Goal: Communication & Community: Answer question/provide support

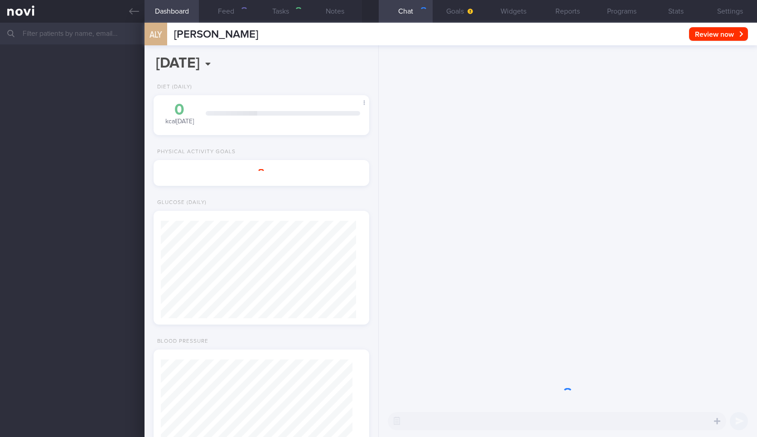
select select "8"
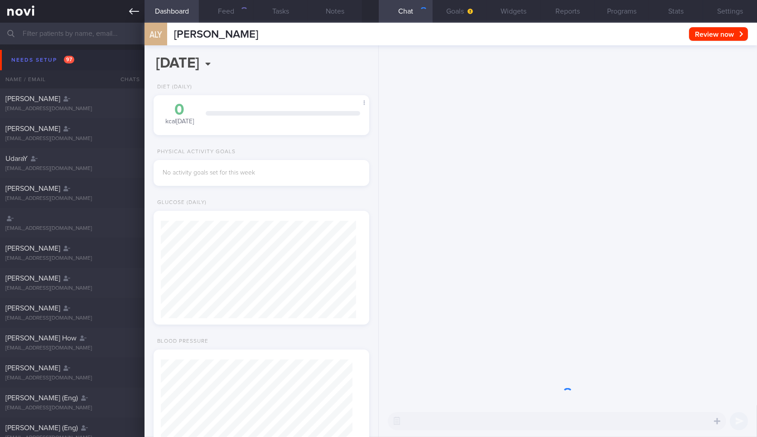
click at [133, 13] on icon at bounding box center [134, 11] width 10 height 10
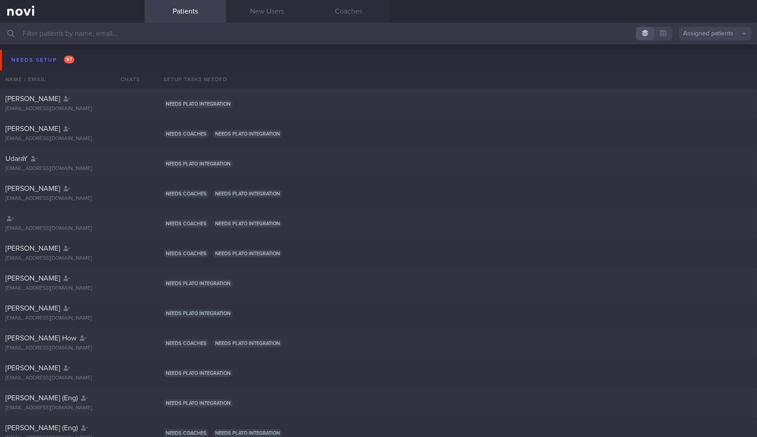
click at [125, 61] on button "Needs setup 97" at bounding box center [380, 60] width 760 height 20
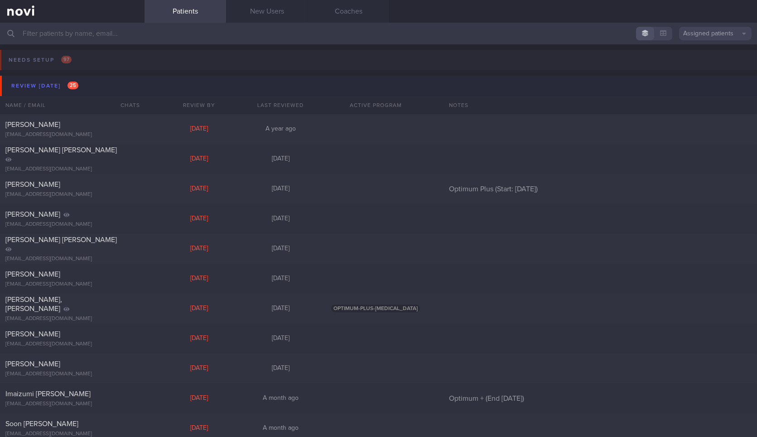
click at [118, 83] on button "Review today 25" at bounding box center [380, 86] width 760 height 20
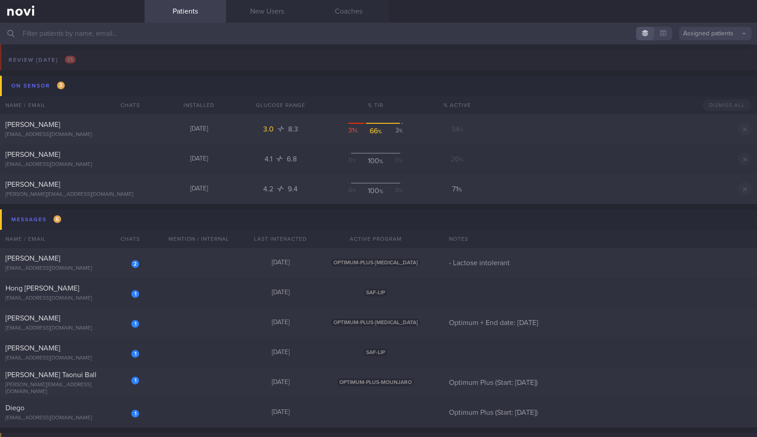
scroll to position [27, 0]
click at [153, 323] on div "1 Roy Tay roythegreat@gmail.com 3 days ago OPTIMUM-PLUS-RYBELSUS Optimum + End …" at bounding box center [378, 321] width 757 height 30
select select "8"
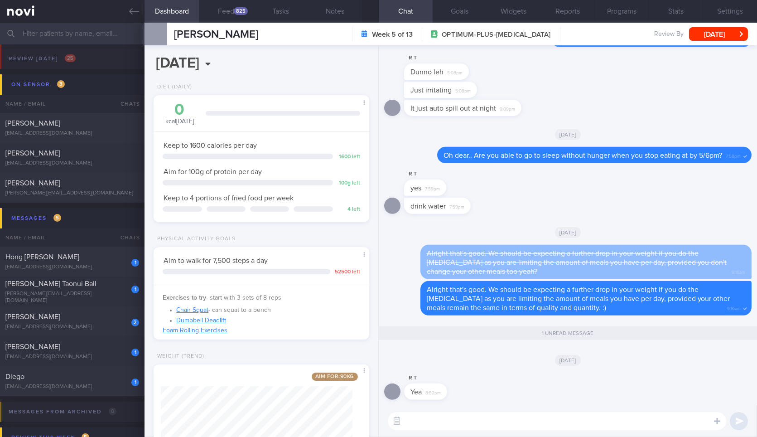
scroll to position [72, 0]
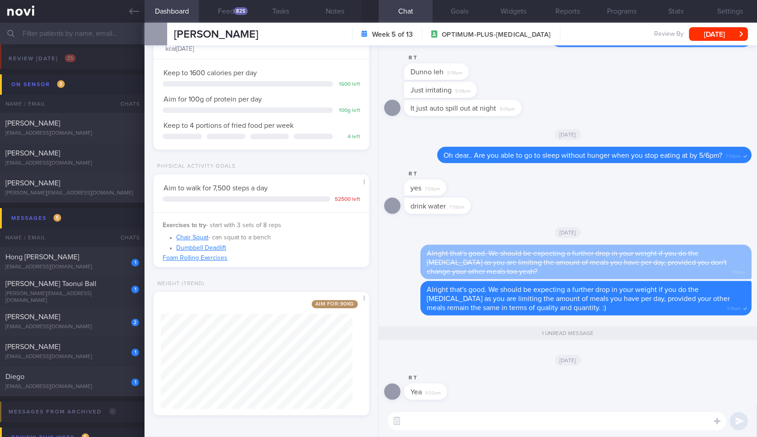
click at [473, 416] on textarea at bounding box center [557, 421] width 338 height 18
click at [225, 10] on button "Feed 825" at bounding box center [226, 11] width 54 height 23
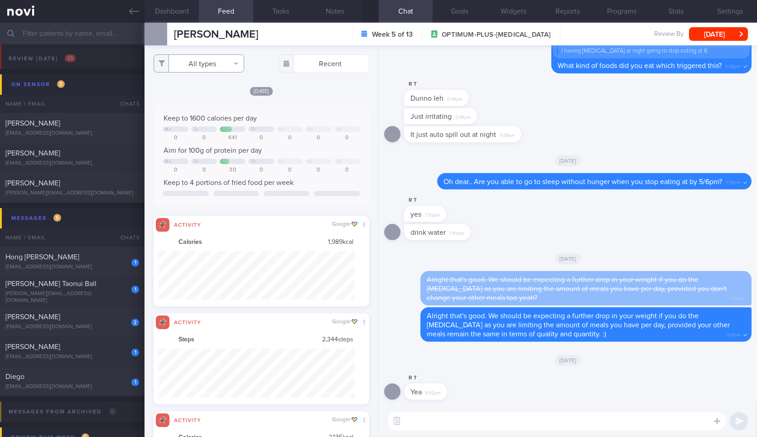
click at [196, 72] on button "All types" at bounding box center [199, 63] width 91 height 18
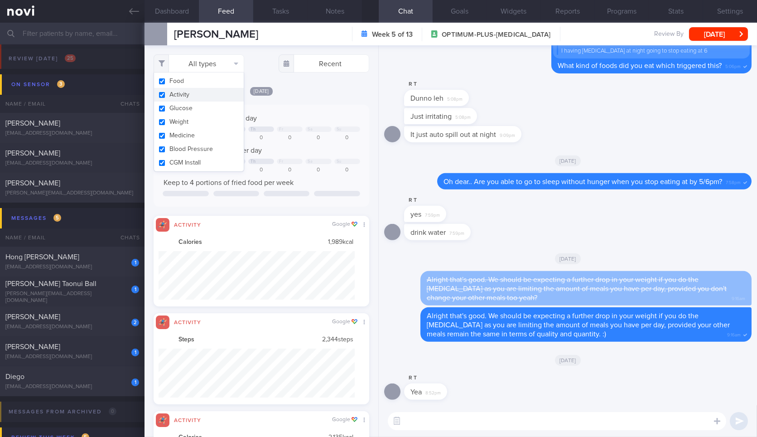
click at [198, 91] on button "Activity" at bounding box center [199, 95] width 90 height 14
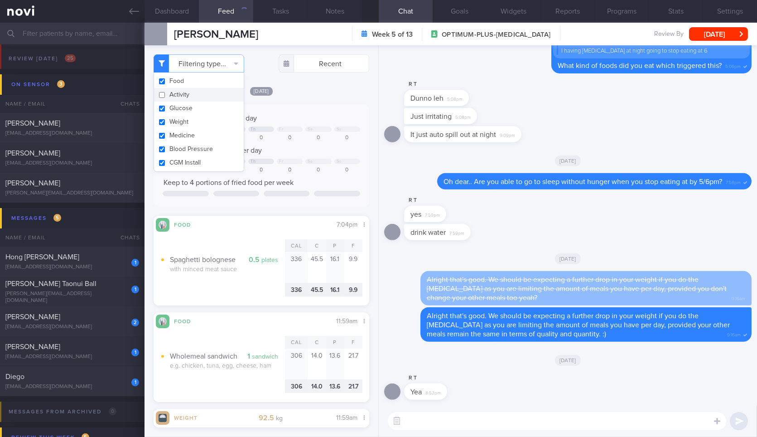
checkbox input "false"
click at [189, 122] on button "Weight" at bounding box center [199, 122] width 90 height 14
checkbox input "false"
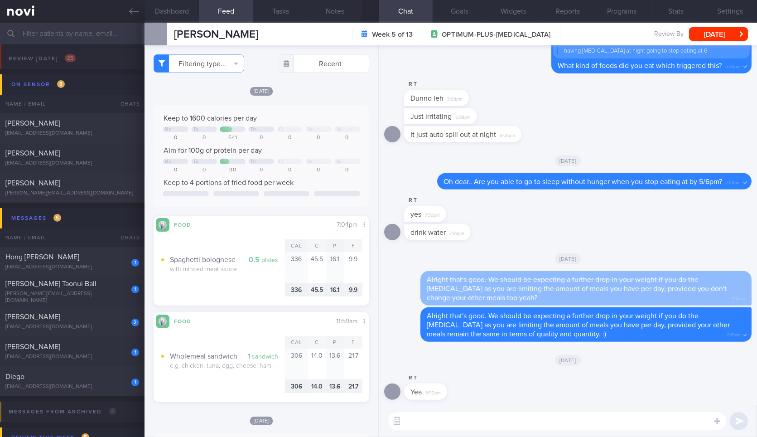
click at [488, 422] on textarea at bounding box center [557, 421] width 338 height 18
click at [476, 420] on textarea at bounding box center [557, 421] width 338 height 18
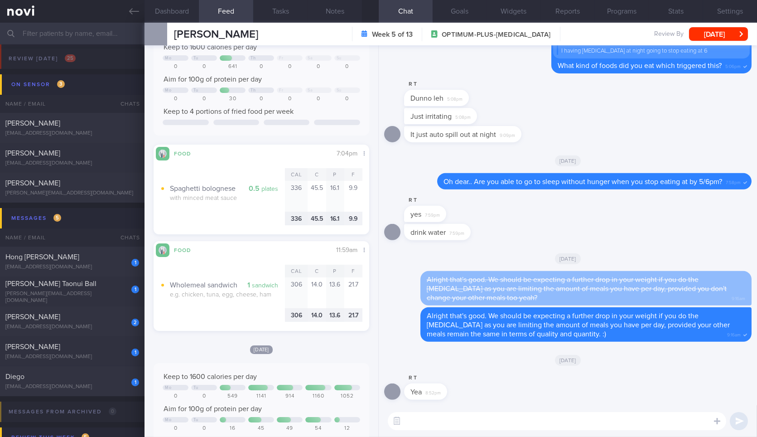
scroll to position [63, 0]
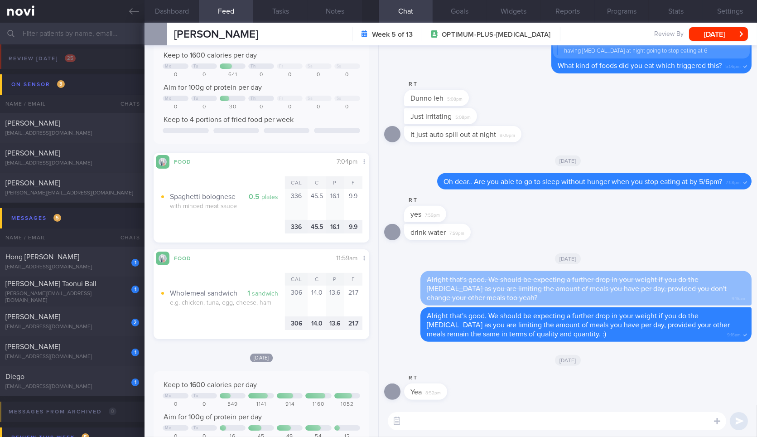
click at [481, 418] on textarea at bounding box center [557, 421] width 338 height 18
click at [499, 429] on textarea at bounding box center [557, 421] width 338 height 18
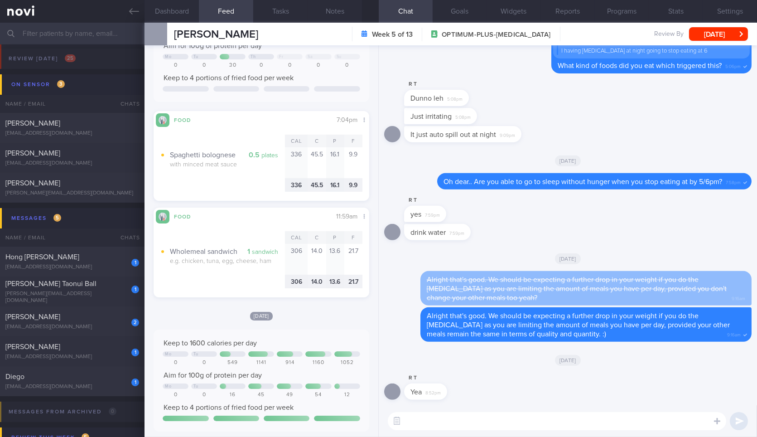
scroll to position [0, 0]
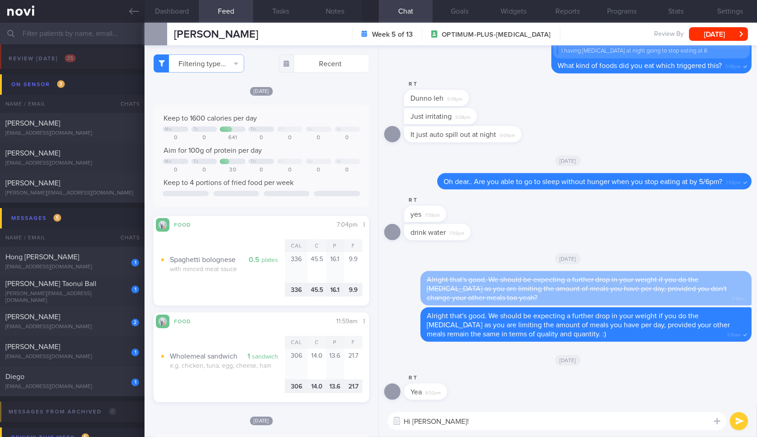
type textarea "Hi Roy!"
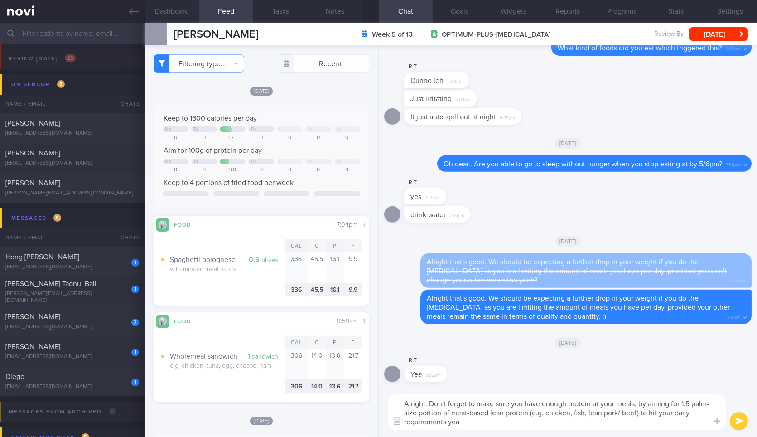
type textarea "Alright. Don't forget to make sure you have enough protein at your meals, by ai…"
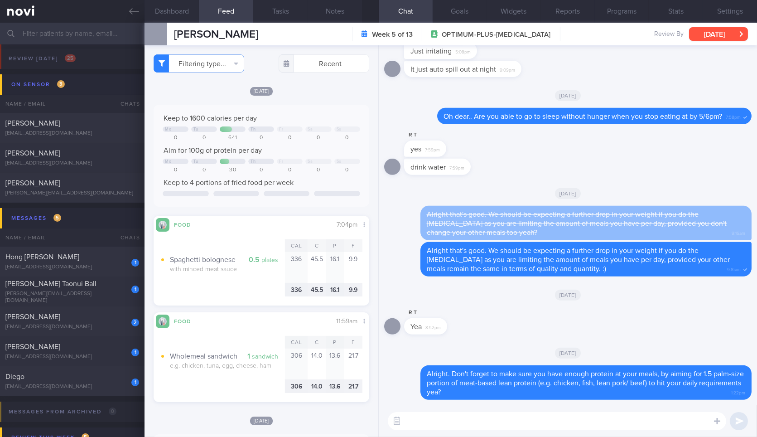
click at [718, 29] on button "[DATE]" at bounding box center [718, 34] width 59 height 14
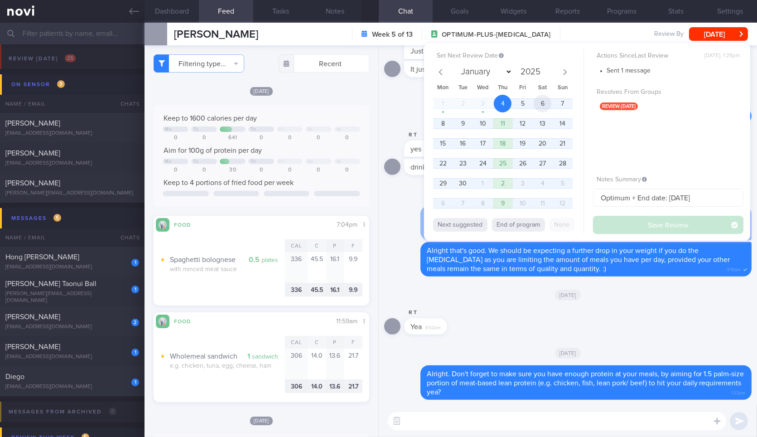
click at [534, 102] on span "6" at bounding box center [543, 104] width 18 height 18
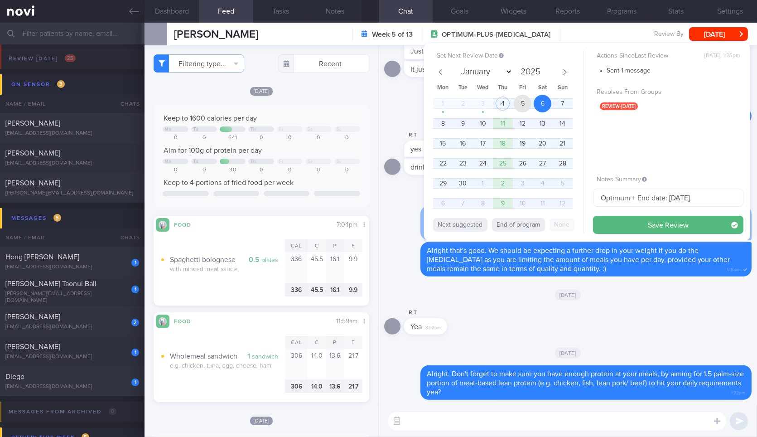
click at [521, 102] on span "5" at bounding box center [523, 104] width 18 height 18
click at [633, 222] on button "Save Review" at bounding box center [668, 225] width 150 height 18
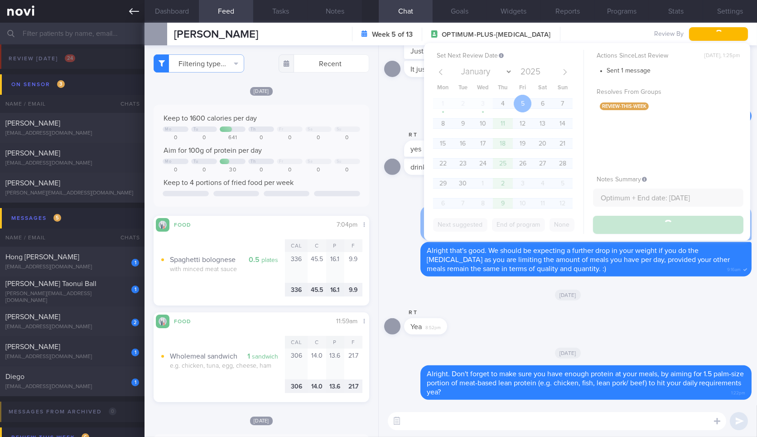
click at [131, 13] on icon at bounding box center [134, 11] width 10 height 6
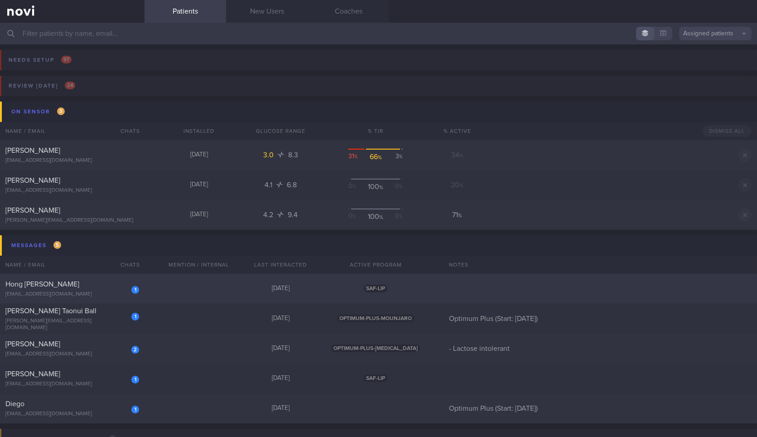
click at [183, 292] on div "1 Hong Kiat Tew tewhk91@gmail.com Yesterday SAF-LIP" at bounding box center [378, 289] width 757 height 30
select select "8"
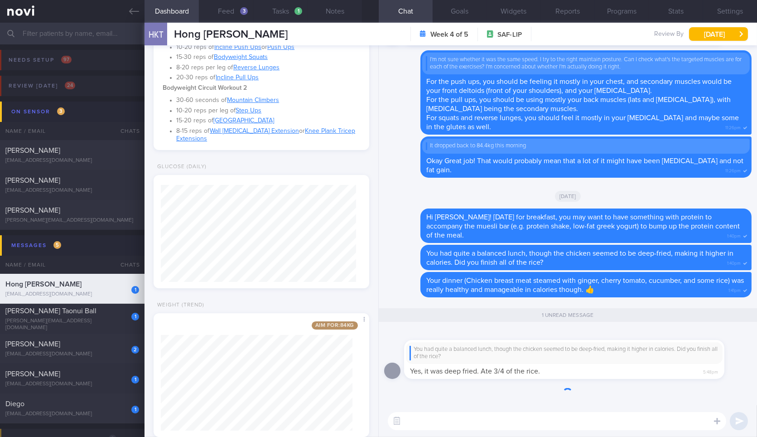
scroll to position [375, 0]
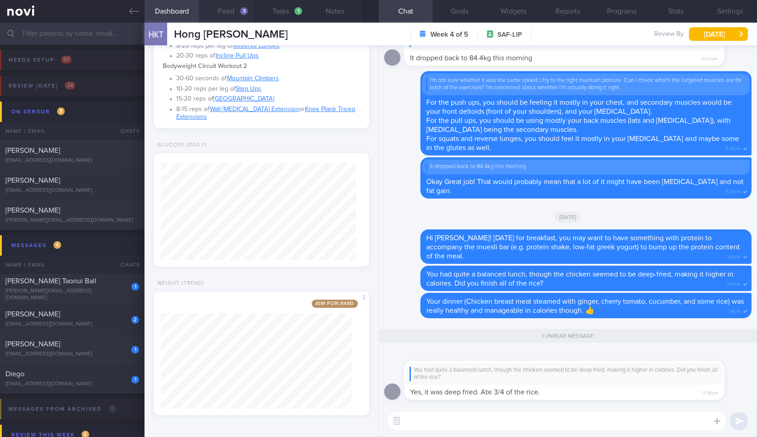
click at [233, 18] on button "Feed 3" at bounding box center [226, 11] width 54 height 23
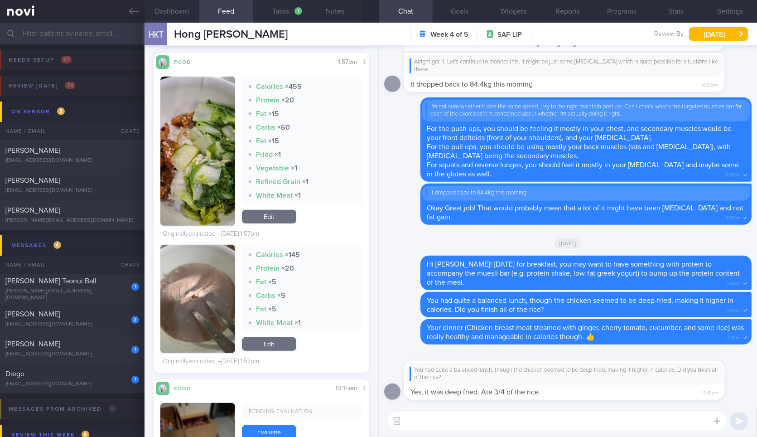
scroll to position [1401, 0]
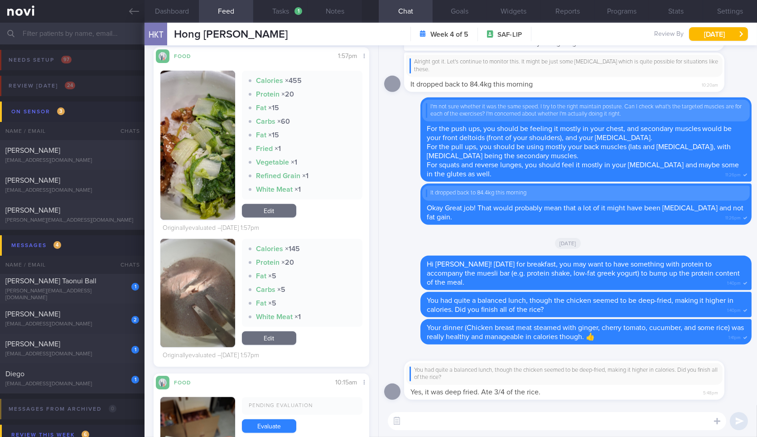
click at [483, 414] on textarea at bounding box center [557, 421] width 338 height 18
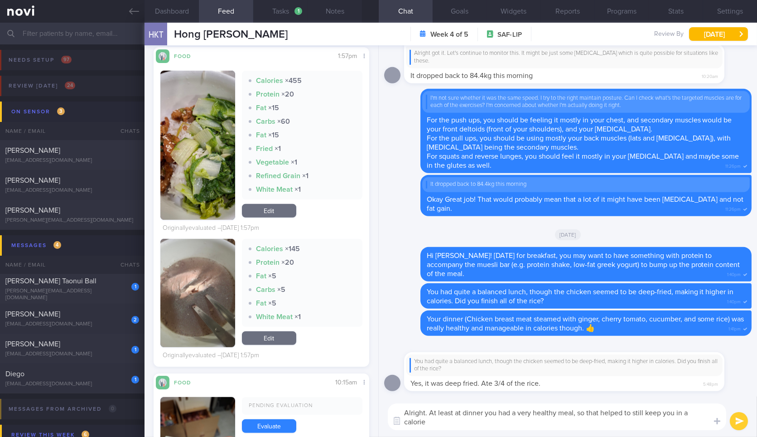
scroll to position [0, 0]
type textarea "Alright. At least at dinner you had a very healthy meal, so that helped to stil…"
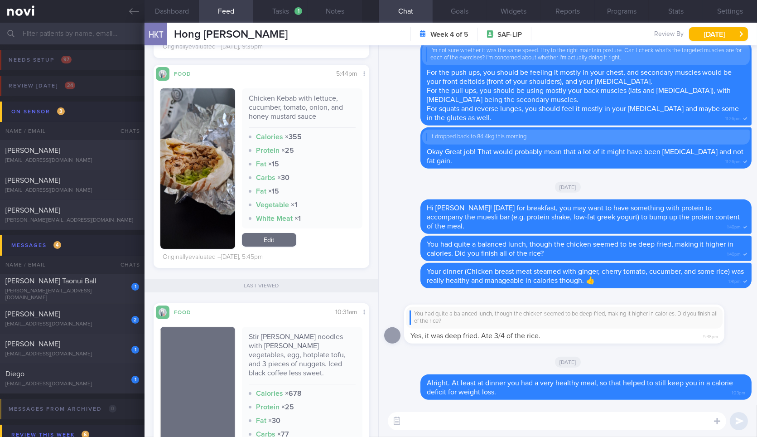
scroll to position [561, 0]
click at [290, 347] on div "Stir [PERSON_NAME] noodles with [PERSON_NAME] vegetables, egg, hotplate tofu, a…" at bounding box center [302, 357] width 107 height 52
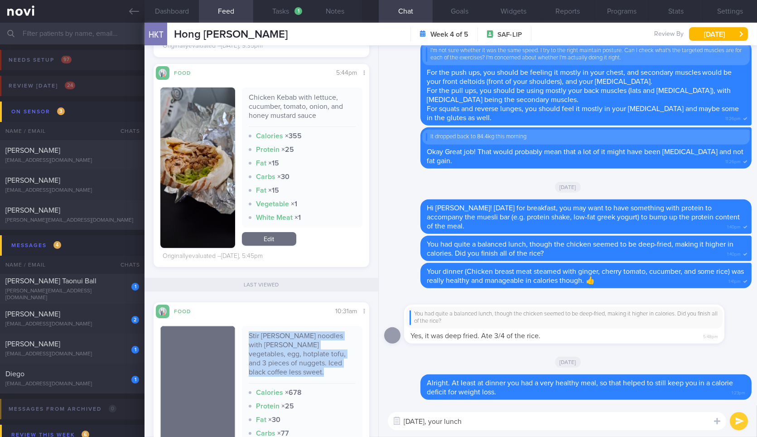
click at [290, 347] on div "Stir [PERSON_NAME] noodles with [PERSON_NAME] vegetables, egg, hotplate tofu, a…" at bounding box center [302, 357] width 107 height 52
copy div "Stir [PERSON_NAME] noodles with [PERSON_NAME] vegetables, egg, hotplate tofu, a…"
click at [290, 347] on div "Stir [PERSON_NAME] noodles with [PERSON_NAME] vegetables, egg, hotplate tofu, a…" at bounding box center [302, 357] width 107 height 52
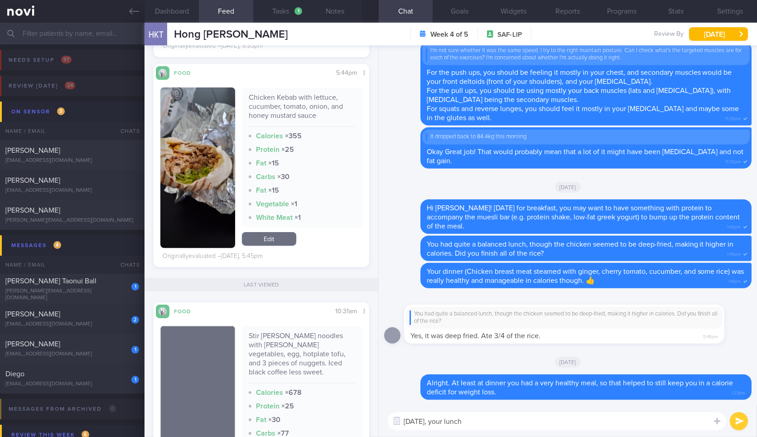
click at [501, 427] on textarea "Yesterday, your lunch" at bounding box center [557, 421] width 338 height 18
paste textarea "Stir [PERSON_NAME] noodles with [PERSON_NAME] vegetables, egg, hotplate tofu, a…"
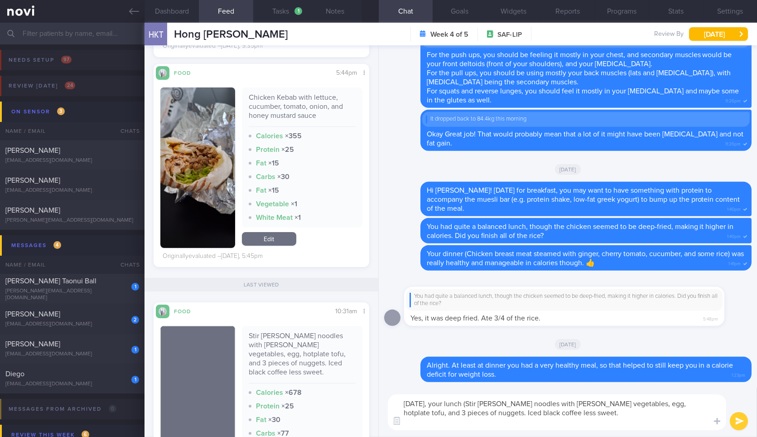
scroll to position [0, 0]
type textarea "[DATE], your lunch (Stir [PERSON_NAME] noodles with [PERSON_NAME] vegetables, e…"
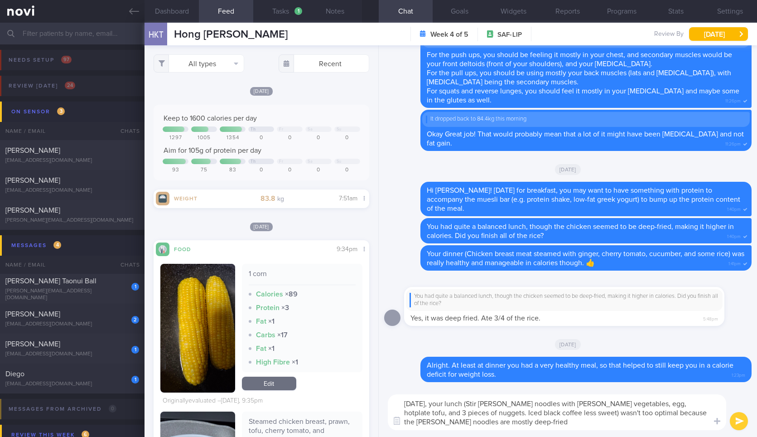
select select "8"
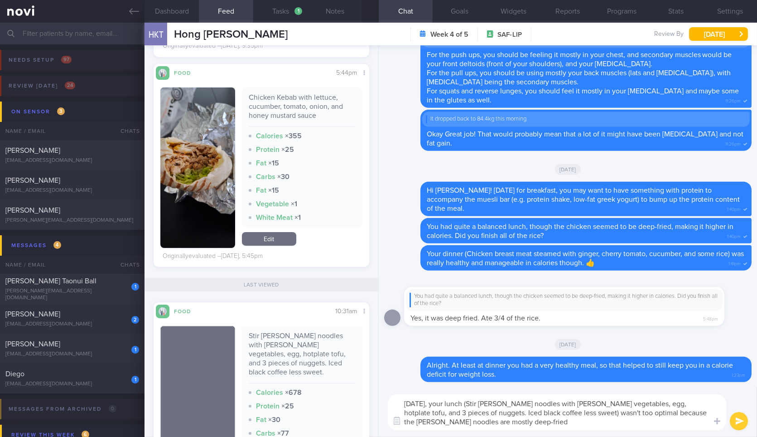
click at [624, 426] on textarea "[DATE], your lunch (Stir [PERSON_NAME] noodles with [PERSON_NAME] vegetables, e…" at bounding box center [557, 412] width 338 height 36
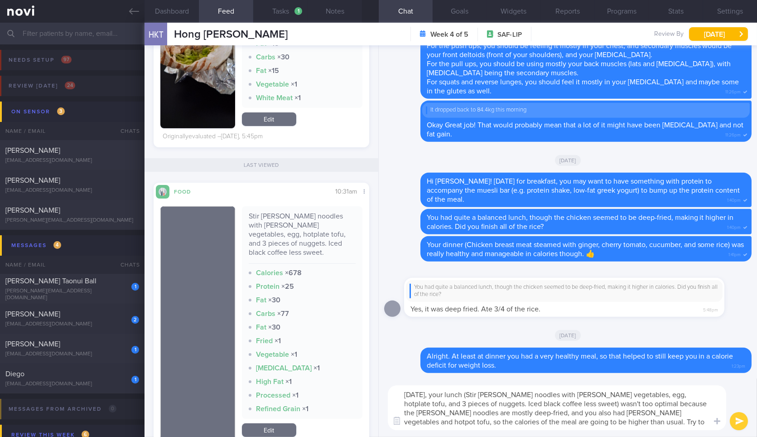
scroll to position [0, 0]
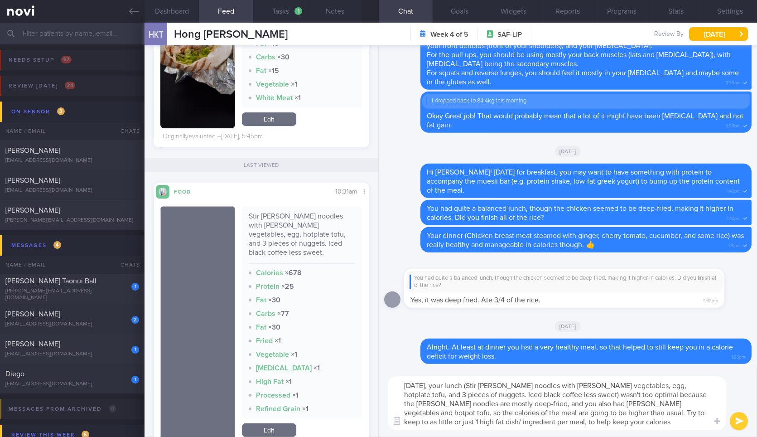
type textarea "[DATE], your lunch (Stir [PERSON_NAME] noodles with [PERSON_NAME] vegetables, e…"
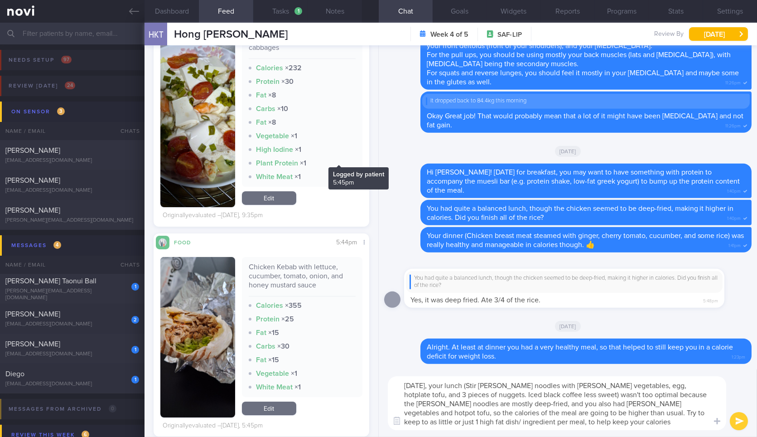
scroll to position [479, 0]
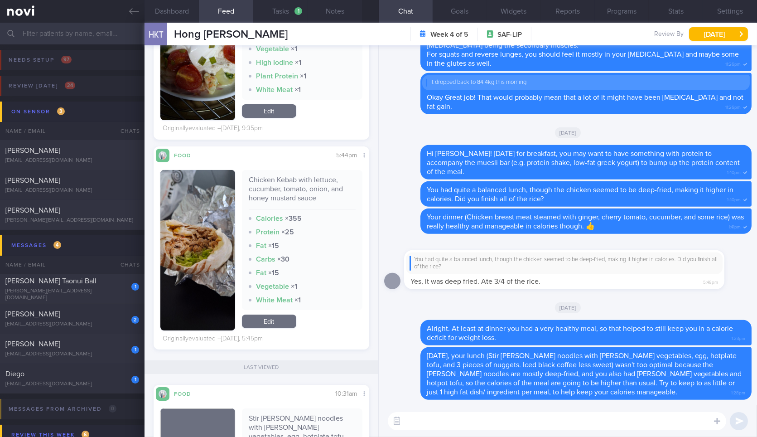
click at [288, 183] on div "Chicken Kebab with lettuce, cucumber, tomato, onion, and honey mustard sauce" at bounding box center [302, 192] width 107 height 34
copy div "Chicken Kebab with lettuce, cucumber, tomato, onion, and honey mustard sauce"
click at [498, 422] on textarea at bounding box center [557, 421] width 338 height 18
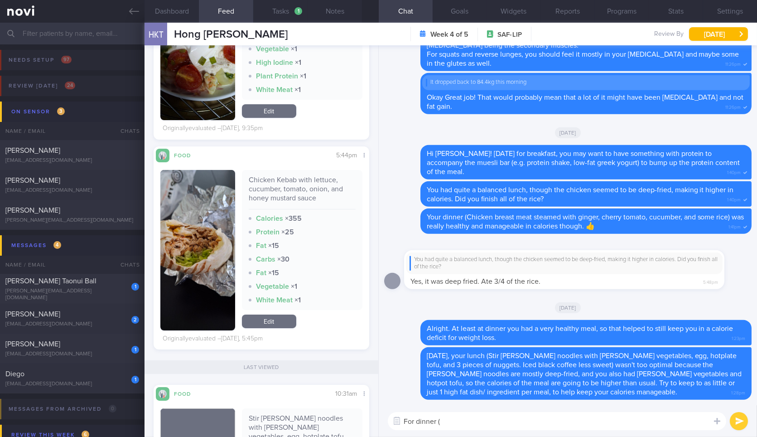
paste textarea "Chicken Kebab with lettuce, cucumber, tomato, onion, and honey mustard sauce"
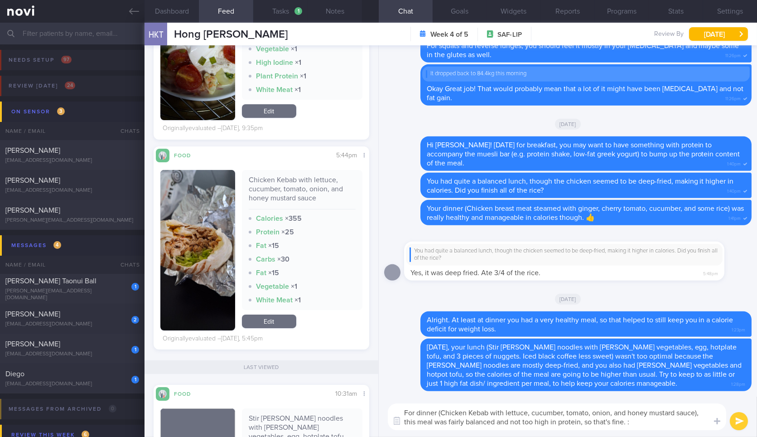
type textarea "For dinner (Chicken Kebab with lettuce, cucumber, tomato, onion, and honey must…"
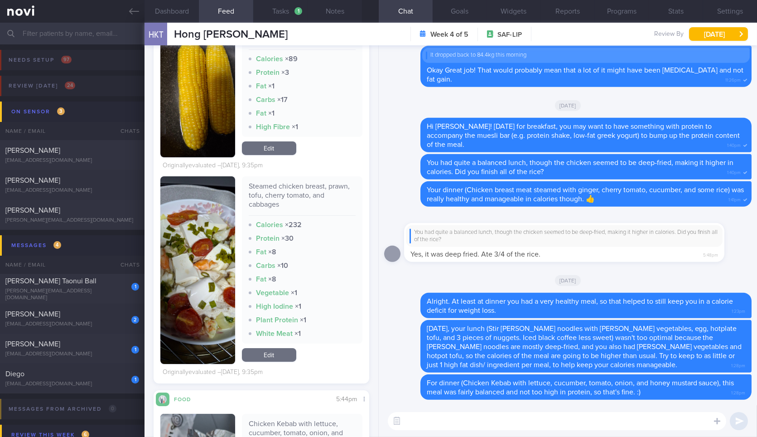
scroll to position [234, 0]
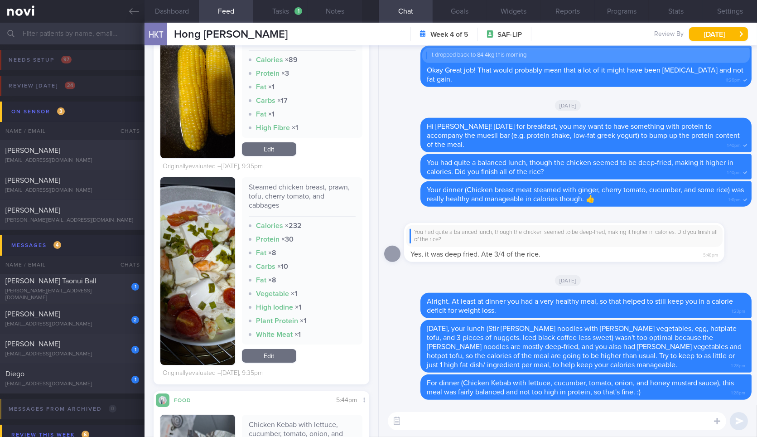
click at [271, 190] on div "Steamed chicken breast, prawn, tofu, cherry tomato, and cabbages" at bounding box center [302, 200] width 107 height 34
copy div "Steamed chicken breast, prawn, tofu, cherry tomato, and cabbages"
click at [271, 190] on div "Steamed chicken breast, prawn, tofu, cherry tomato, and cabbages" at bounding box center [302, 200] width 107 height 34
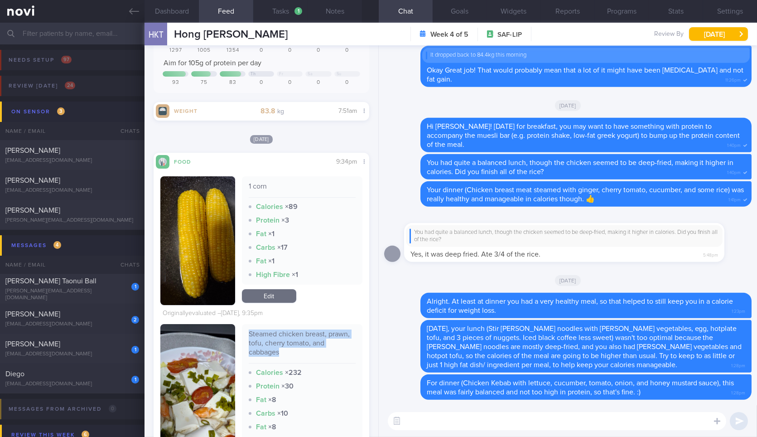
scroll to position [87, 0]
click at [501, 426] on textarea at bounding box center [557, 421] width 338 height 18
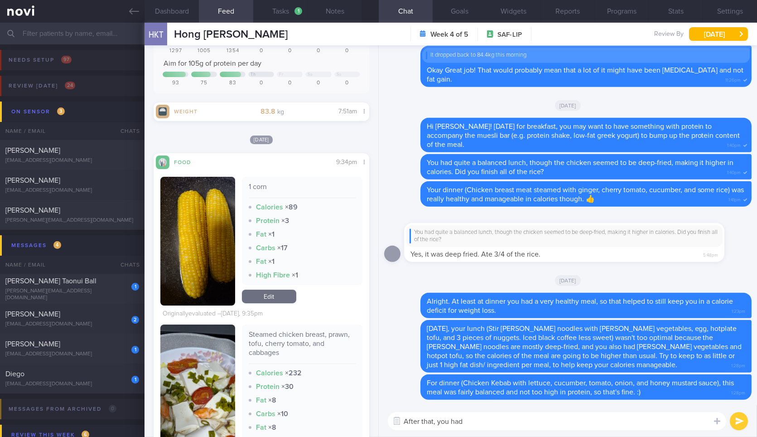
paste textarea "Steamed chicken breast, prawn, tofu, cherry tomato, and cabbages"
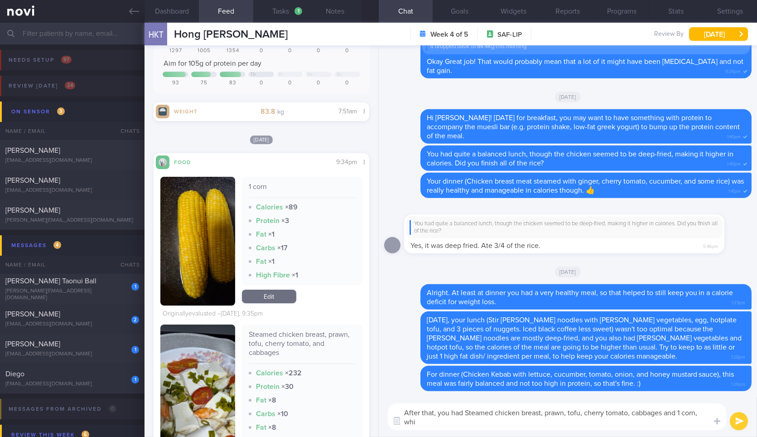
scroll to position [0, 0]
type textarea "After that, you had Steamed chicken breast, prawn, tofu, cherry tomato, cabbage…"
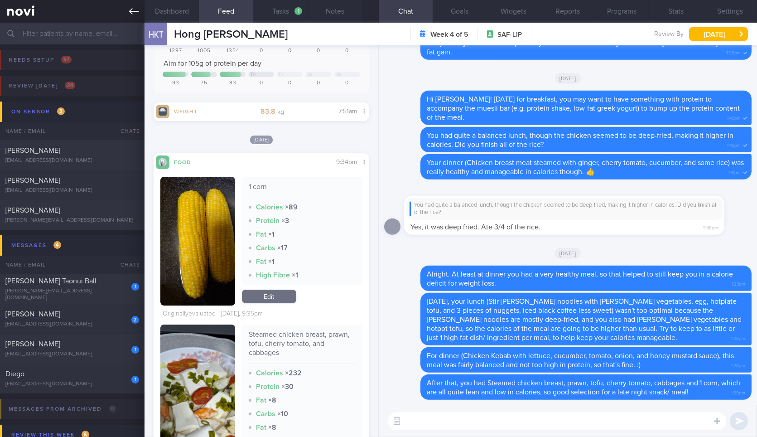
click at [129, 12] on icon at bounding box center [134, 11] width 10 height 10
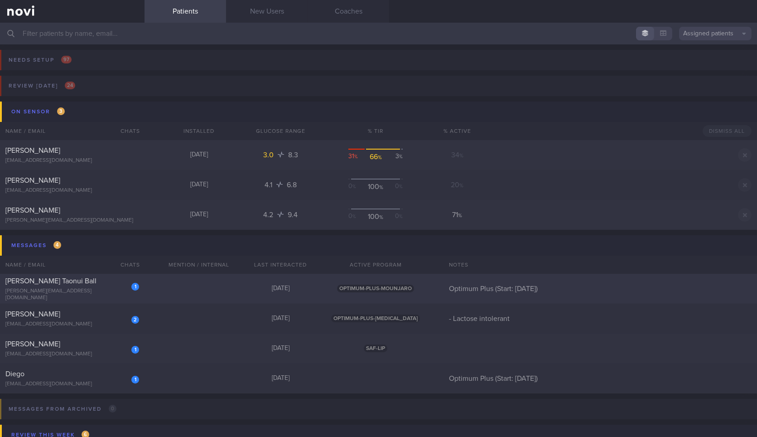
click at [111, 295] on div "[PERSON_NAME][EMAIL_ADDRESS][DOMAIN_NAME]" at bounding box center [72, 295] width 134 height 14
select select "8"
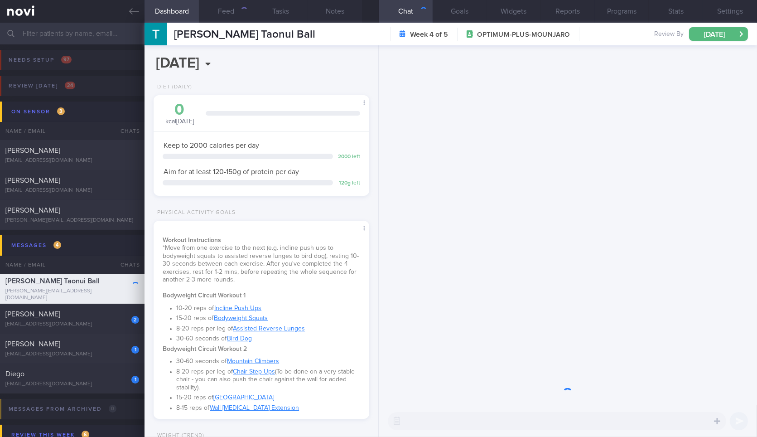
scroll to position [109, 191]
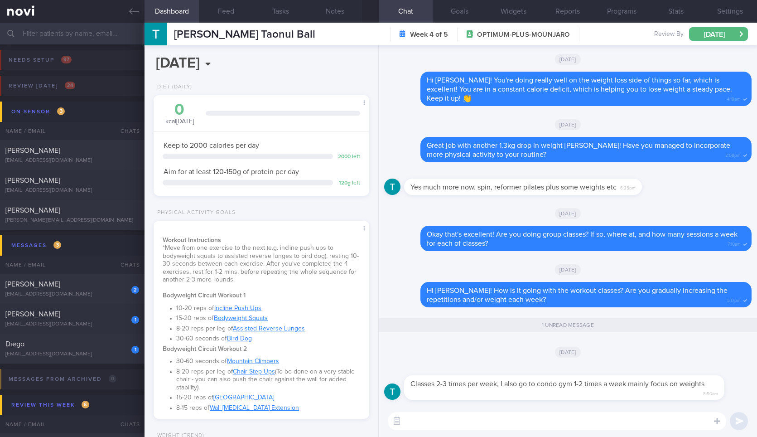
select select "8"
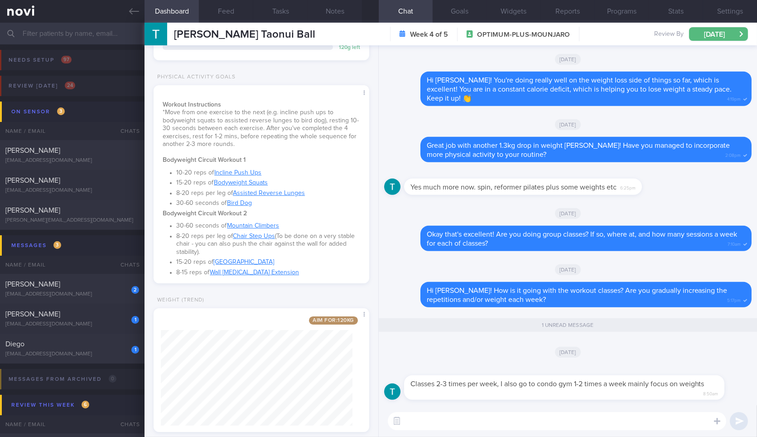
scroll to position [153, 0]
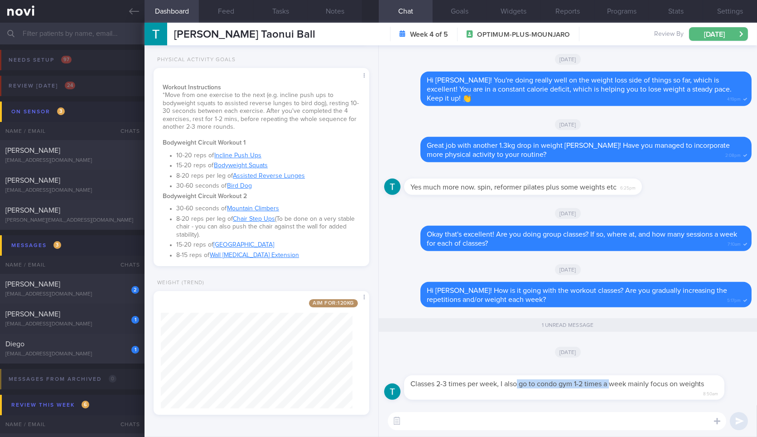
drag, startPoint x: 516, startPoint y: 393, endPoint x: 613, endPoint y: 384, distance: 96.9
click at [613, 384] on div "Classes 2-3 times per week, I also go to condo gym 1-2 times a week mainly focu…" at bounding box center [564, 387] width 320 height 25
click at [609, 390] on div "Classes 2-3 times per week, I also go to condo gym 1-2 times a week mainly focu…" at bounding box center [577, 382] width 347 height 36
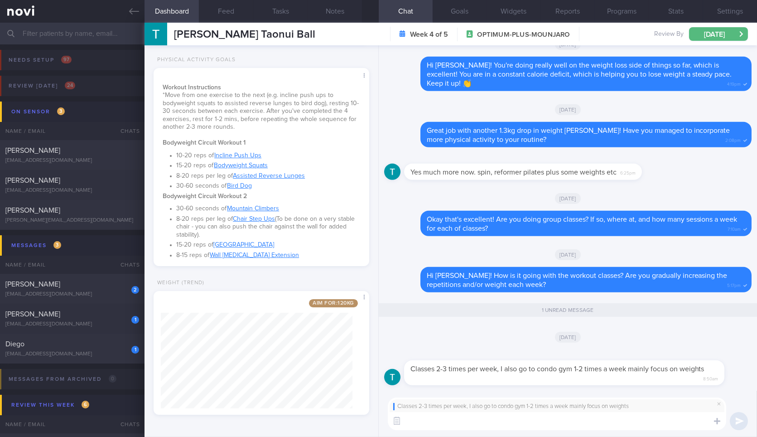
click at [448, 425] on textarea at bounding box center [557, 421] width 338 height 18
click at [575, 420] on textarea at bounding box center [557, 421] width 338 height 18
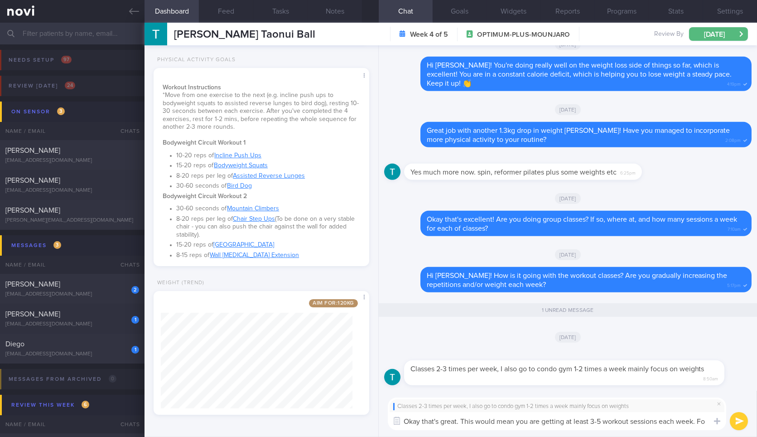
type textarea "Okay that's great. This would mean you are getting at least 3-5 workout session…"
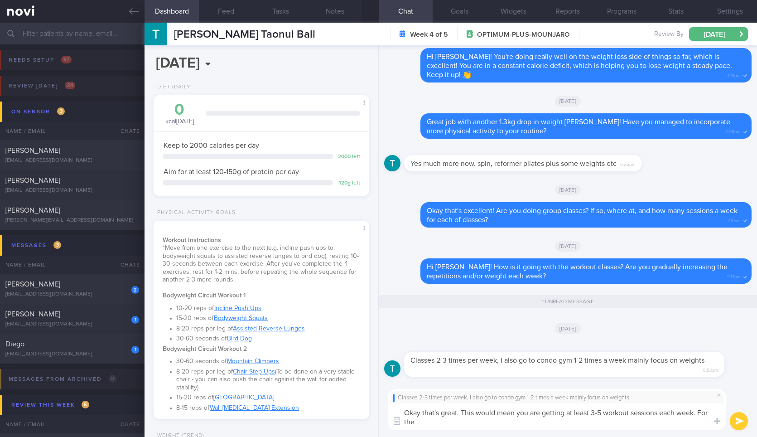
select select "8"
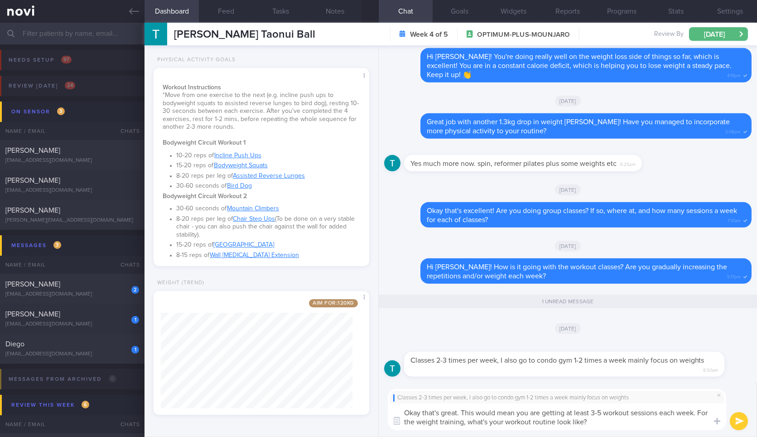
type textarea "Okay that's great. This would mean you are getting at least 3-5 workout session…"
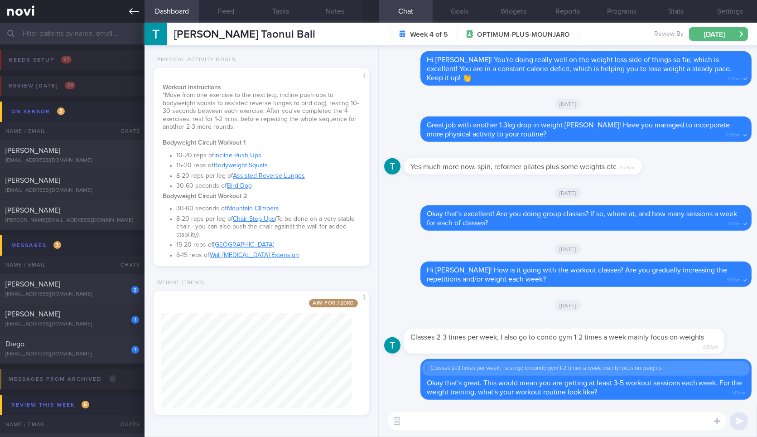
click at [132, 1] on link at bounding box center [72, 11] width 144 height 23
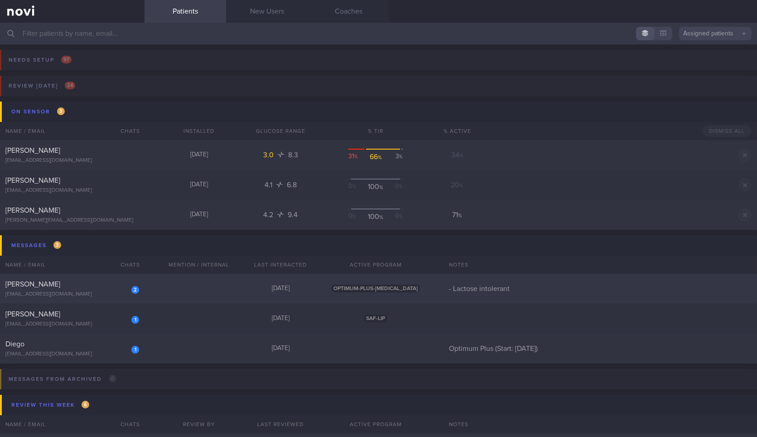
click at [133, 289] on div "2" at bounding box center [135, 290] width 8 height 8
select select "8"
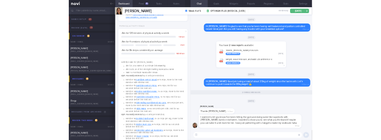
scroll to position [604, 0]
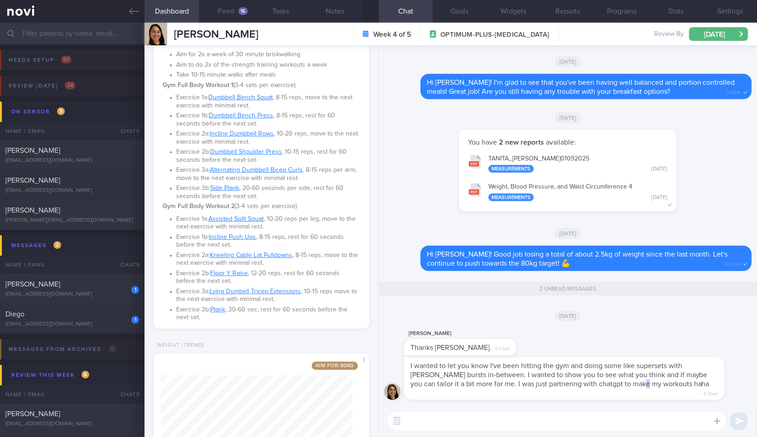
click at [618, 387] on span "I wanted to let you know I've been hitting the gym and doing some like superset…" at bounding box center [559, 374] width 299 height 25
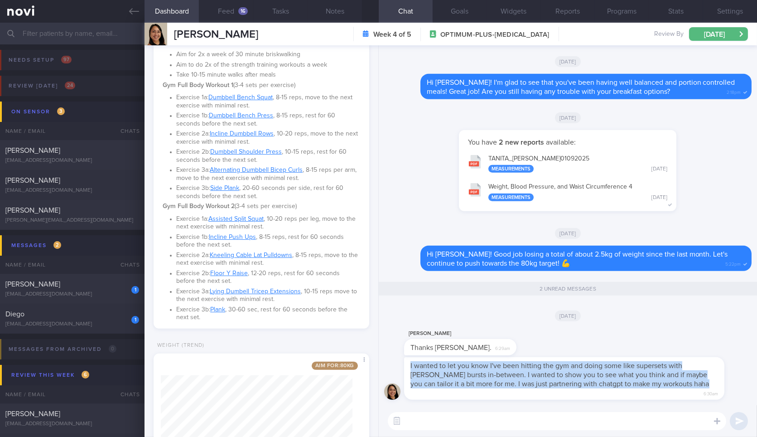
click at [618, 387] on span "I wanted to let you know I've been hitting the gym and doing some like superset…" at bounding box center [559, 374] width 299 height 25
copy div "I wanted to let you know I've been hitting the gym and doing some like superset…"
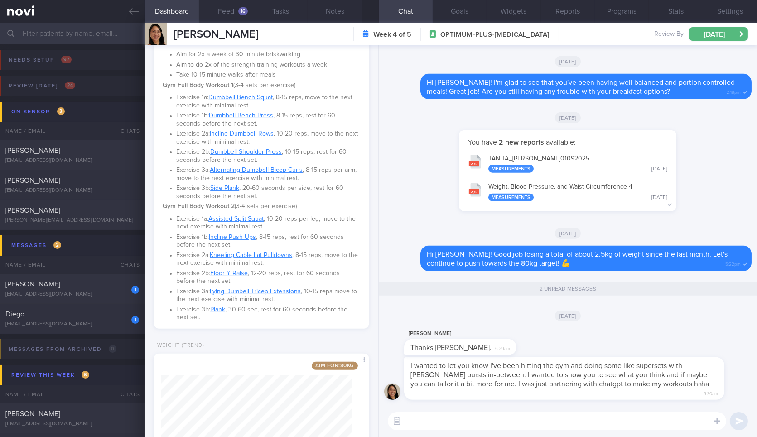
click at [502, 427] on textarea at bounding box center [557, 421] width 338 height 18
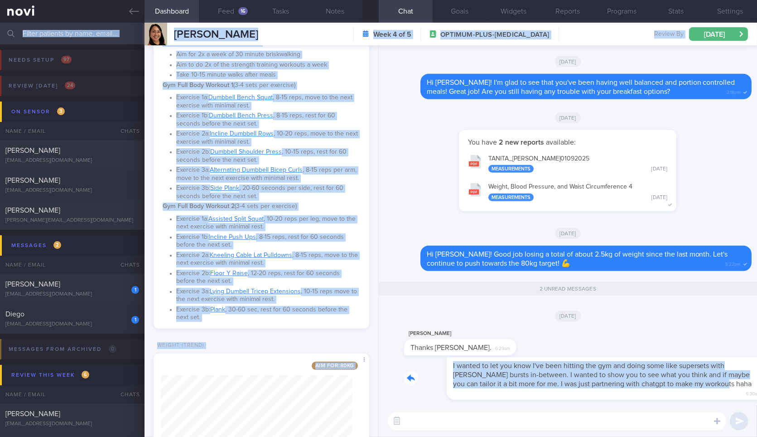
drag, startPoint x: 670, startPoint y: 392, endPoint x: 774, endPoint y: 295, distance: 142.0
click at [756, 295] on html "You are offline! Some functionality will be unavailable Patients New Users Coac…" at bounding box center [378, 218] width 757 height 437
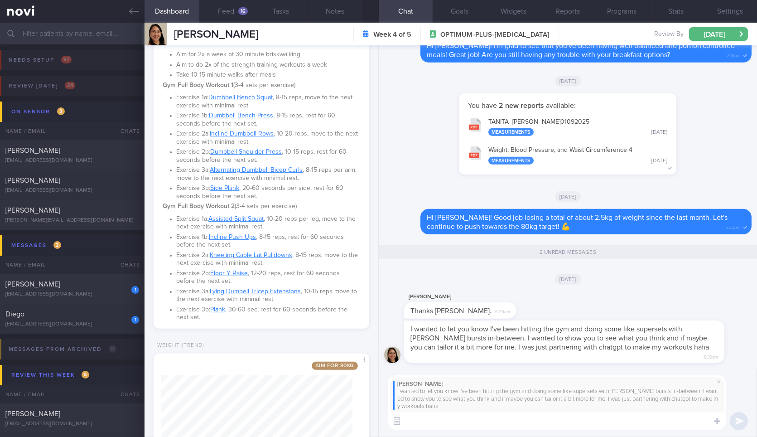
click at [585, 420] on textarea at bounding box center [557, 421] width 338 height 18
type textarea "Sure thing! Happy to tailor it based on your goals. Feel free to share it over.…"
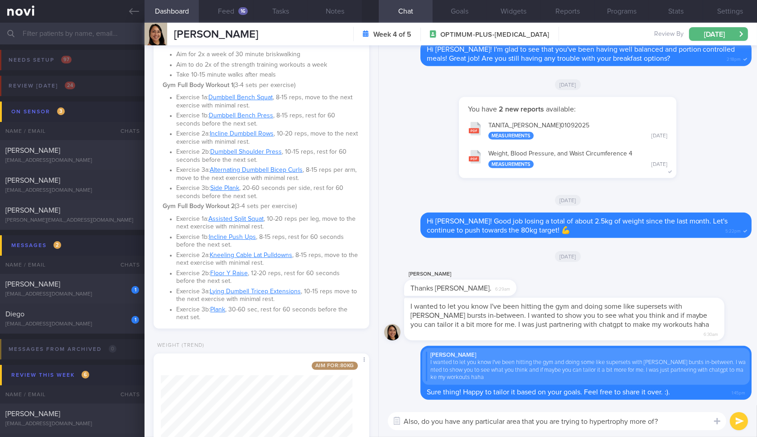
type textarea "Also, do you have any particular area that you are trying to hypertrophy more o…"
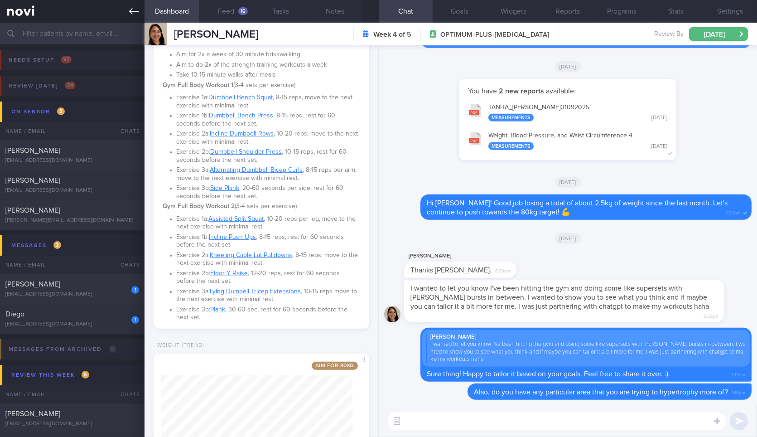
click at [133, 10] on icon at bounding box center [134, 11] width 10 height 10
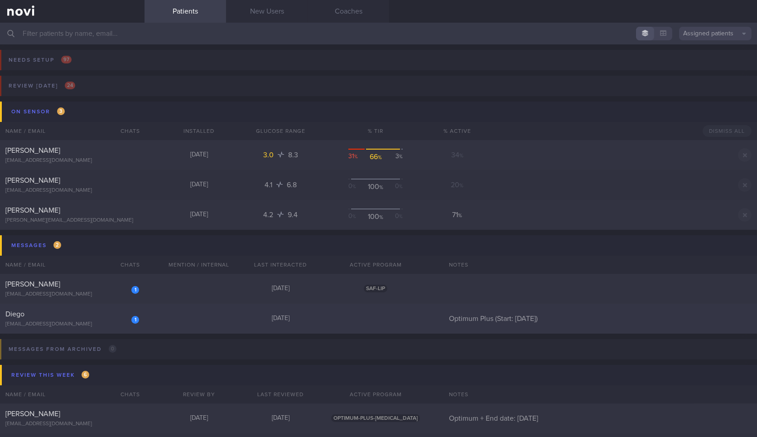
click at [83, 312] on div "Diego" at bounding box center [70, 313] width 131 height 9
select select "8"
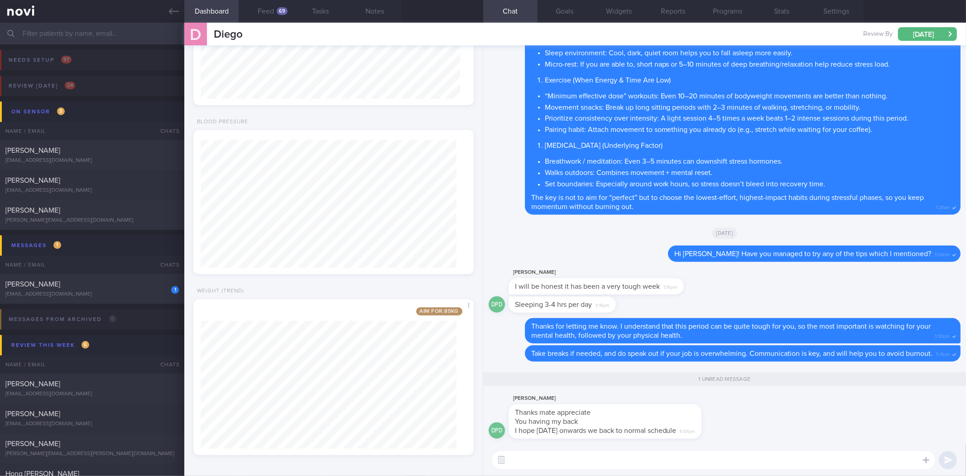
scroll to position [482, 0]
drag, startPoint x: 608, startPoint y: 418, endPoint x: 670, endPoint y: 424, distance: 62.7
click at [670, 424] on div "Thanks mate appreciate You having my back I hope tomorrow onwards we back to no…" at bounding box center [605, 421] width 193 height 34
drag, startPoint x: 607, startPoint y: 424, endPoint x: 639, endPoint y: 422, distance: 32.2
click at [639, 422] on div "Thanks mate appreciate You having my back I hope tomorrow onwards we back to no…" at bounding box center [605, 421] width 193 height 34
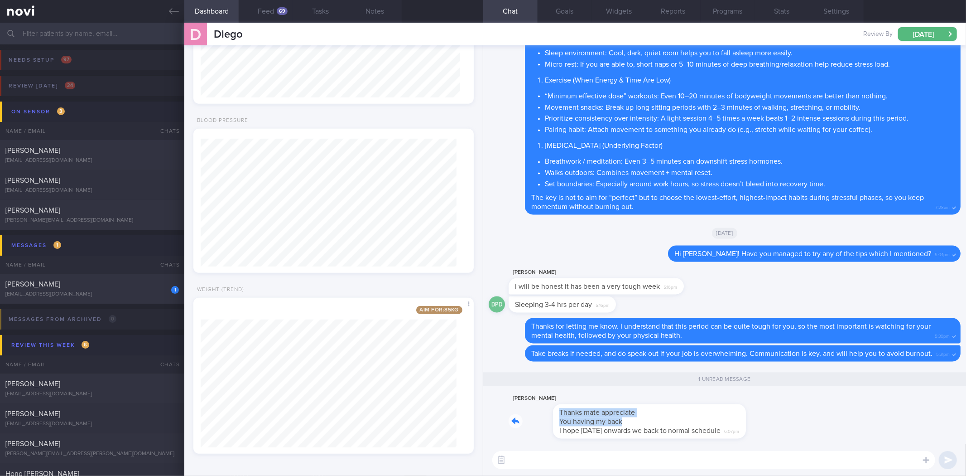
drag, startPoint x: 609, startPoint y: 419, endPoint x: 746, endPoint y: 426, distance: 137.4
click at [755, 426] on div "DPD Diego Pereira Dias Thanks mate appreciate You having my back I hope tomorro…" at bounding box center [725, 418] width 472 height 51
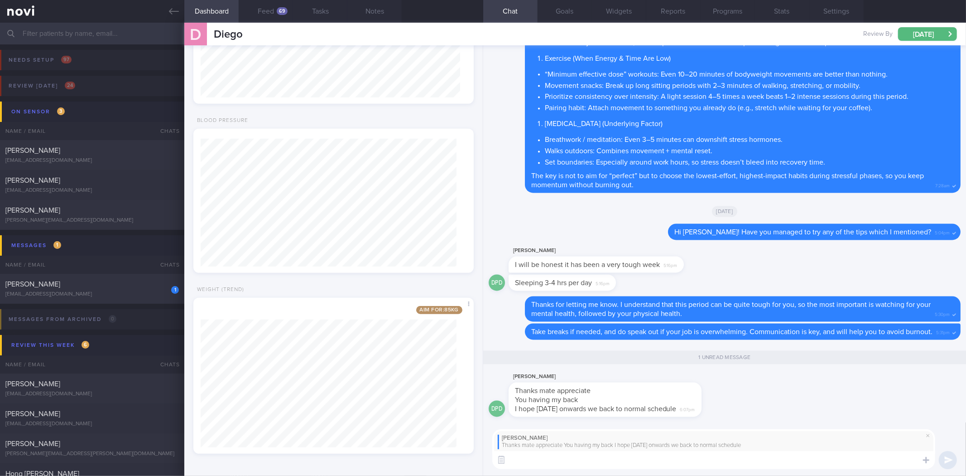
click at [698, 436] on textarea at bounding box center [713, 460] width 443 height 18
type textarea "No problem at all! That's what I'm here for. 👊. We all have our ups and down in…"
